Goal: Complete application form

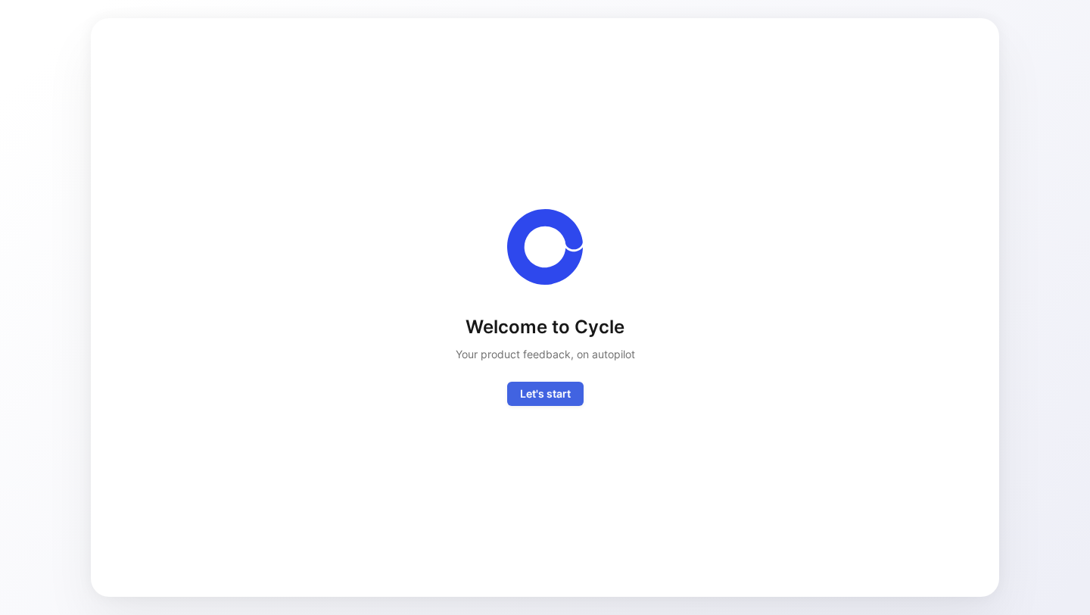
click at [531, 395] on span "Let's start" at bounding box center [545, 394] width 51 height 18
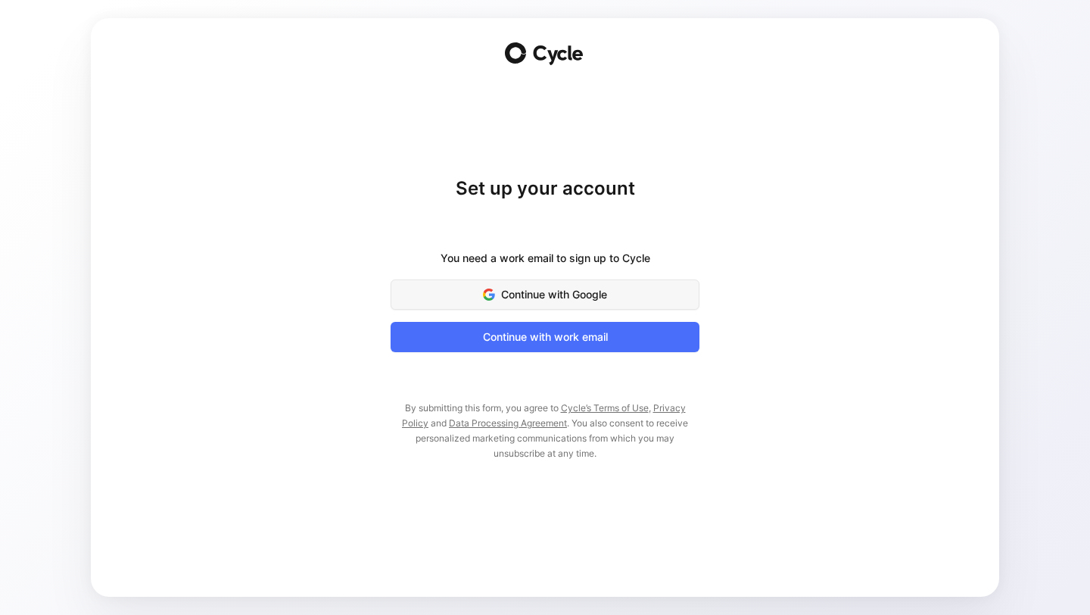
click at [545, 309] on button "Continue with Google" at bounding box center [545, 294] width 309 height 30
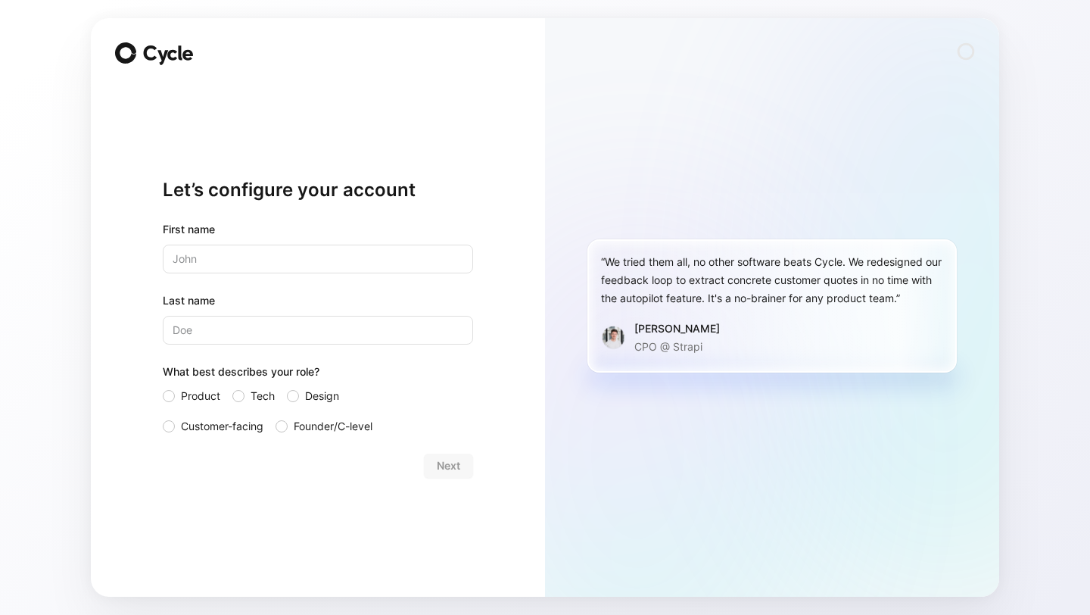
click at [419, 265] on input "text" at bounding box center [318, 258] width 310 height 29
type input "[PERSON_NAME]"
type input "M"
type input "[PERSON_NAME]"
click at [225, 434] on span "Customer-facing" at bounding box center [222, 426] width 83 height 18
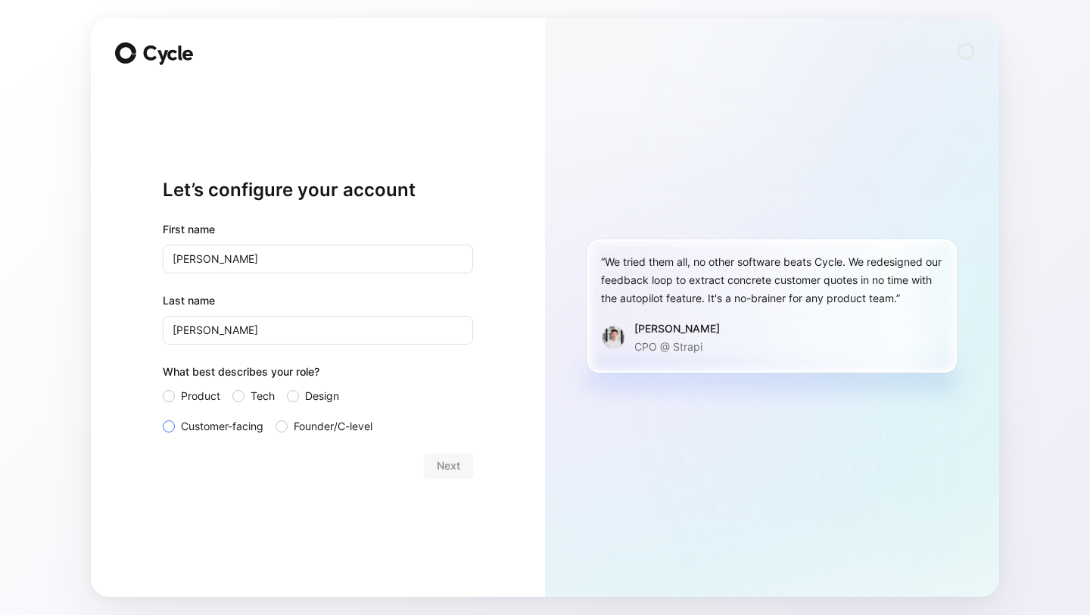
click at [163, 417] on input "Customer-facing" at bounding box center [163, 417] width 0 height 0
click at [428, 462] on button "Next" at bounding box center [448, 465] width 49 height 24
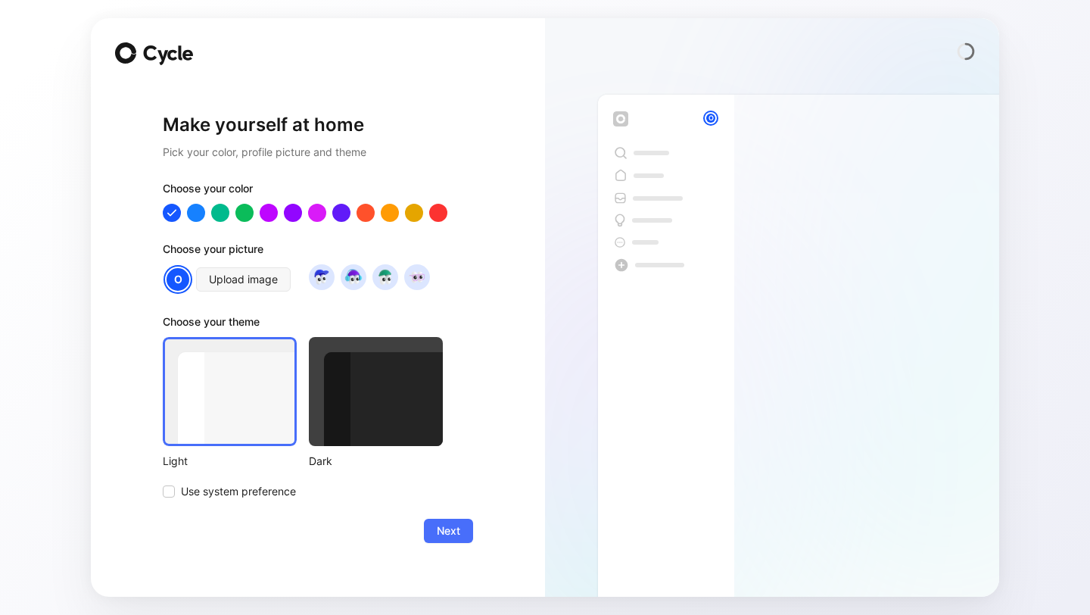
click at [369, 408] on div at bounding box center [376, 391] width 134 height 109
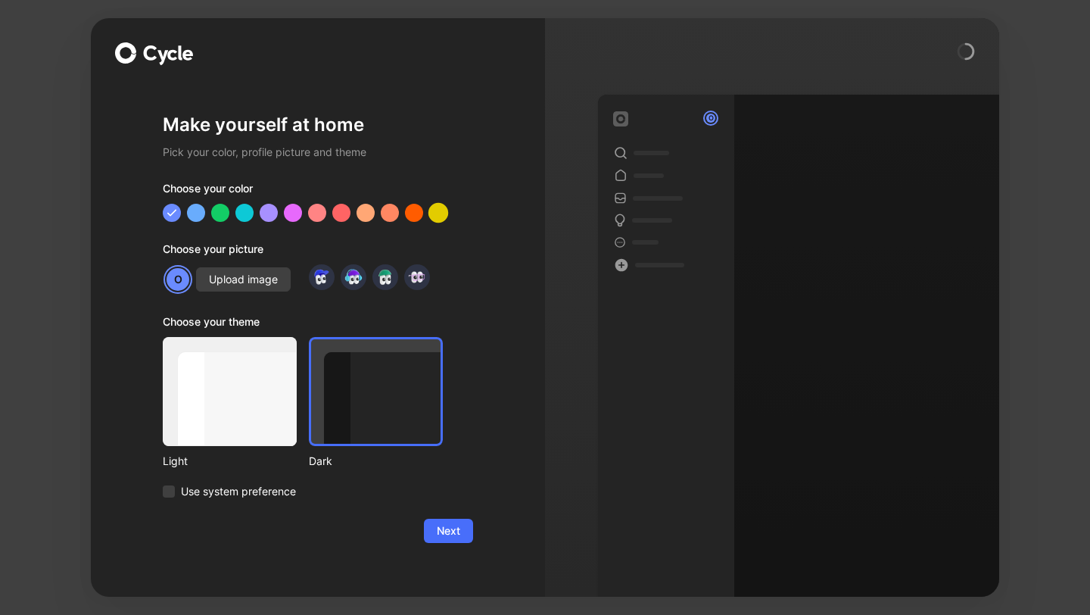
click at [432, 206] on div at bounding box center [438, 213] width 20 height 20
click at [354, 282] on img at bounding box center [353, 276] width 20 height 20
click at [420, 286] on img at bounding box center [416, 276] width 20 height 20
click at [440, 539] on span "Next" at bounding box center [448, 531] width 23 height 18
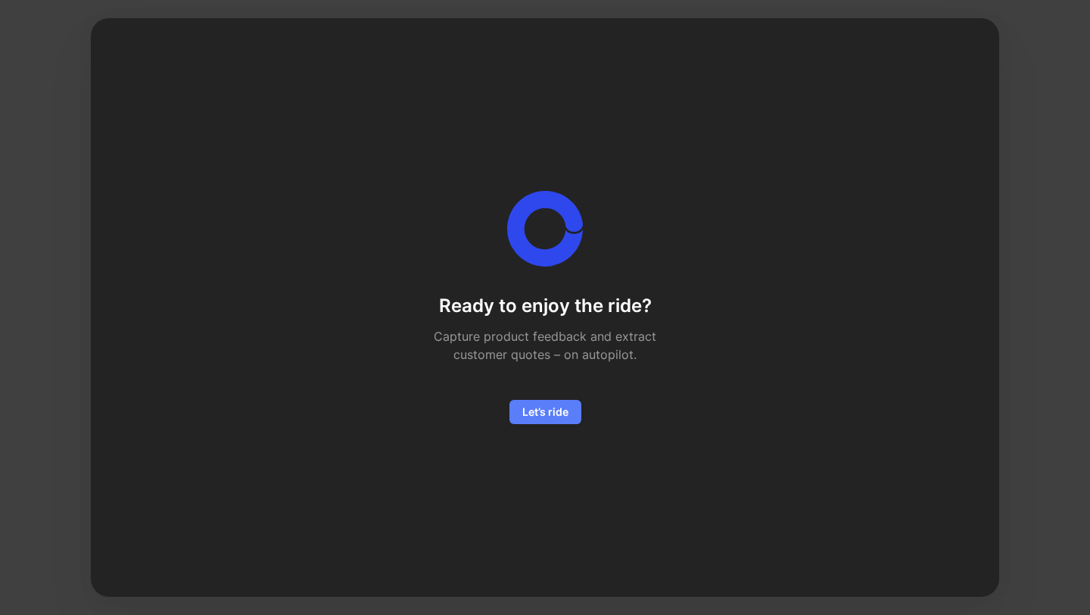
click at [547, 416] on span "Let’s ride" at bounding box center [545, 412] width 46 height 18
